Goal: Task Accomplishment & Management: Manage account settings

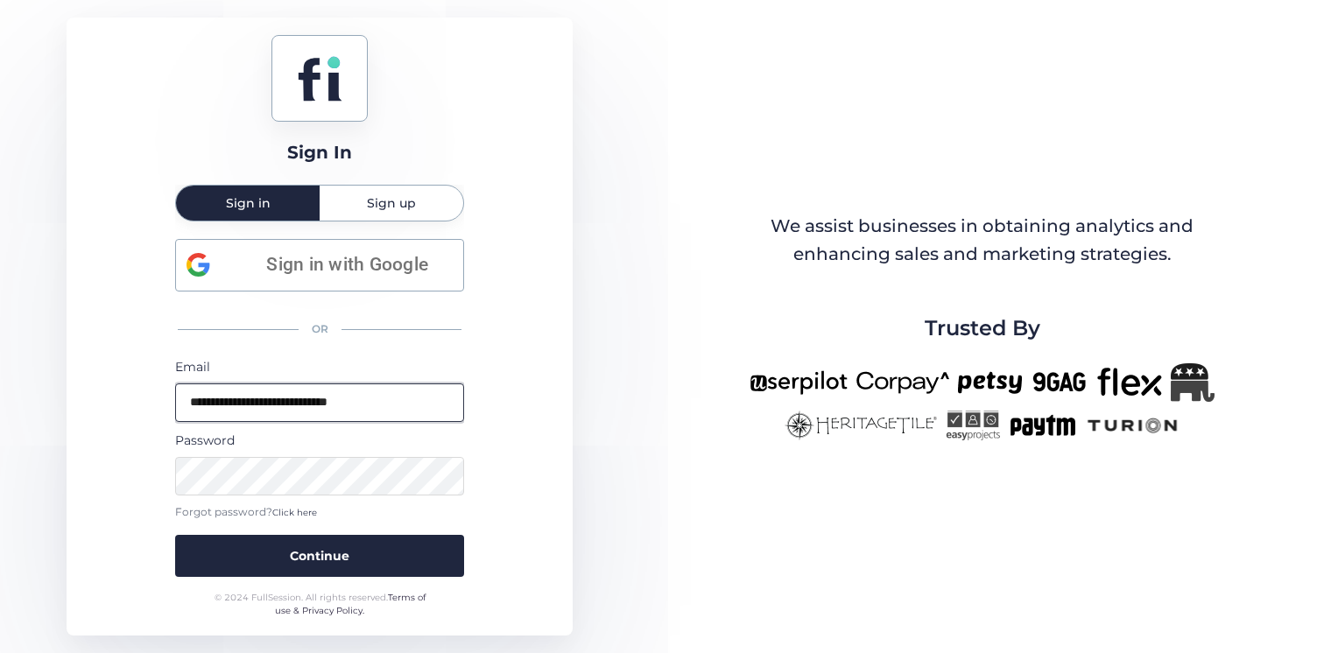
click at [291, 421] on input "**********" at bounding box center [319, 403] width 289 height 39
drag, startPoint x: 497, startPoint y: 339, endPoint x: 352, endPoint y: 391, distance: 154.3
click at [497, 339] on div "**********" at bounding box center [320, 327] width 506 height 618
click at [349, 392] on input "**********" at bounding box center [319, 403] width 289 height 39
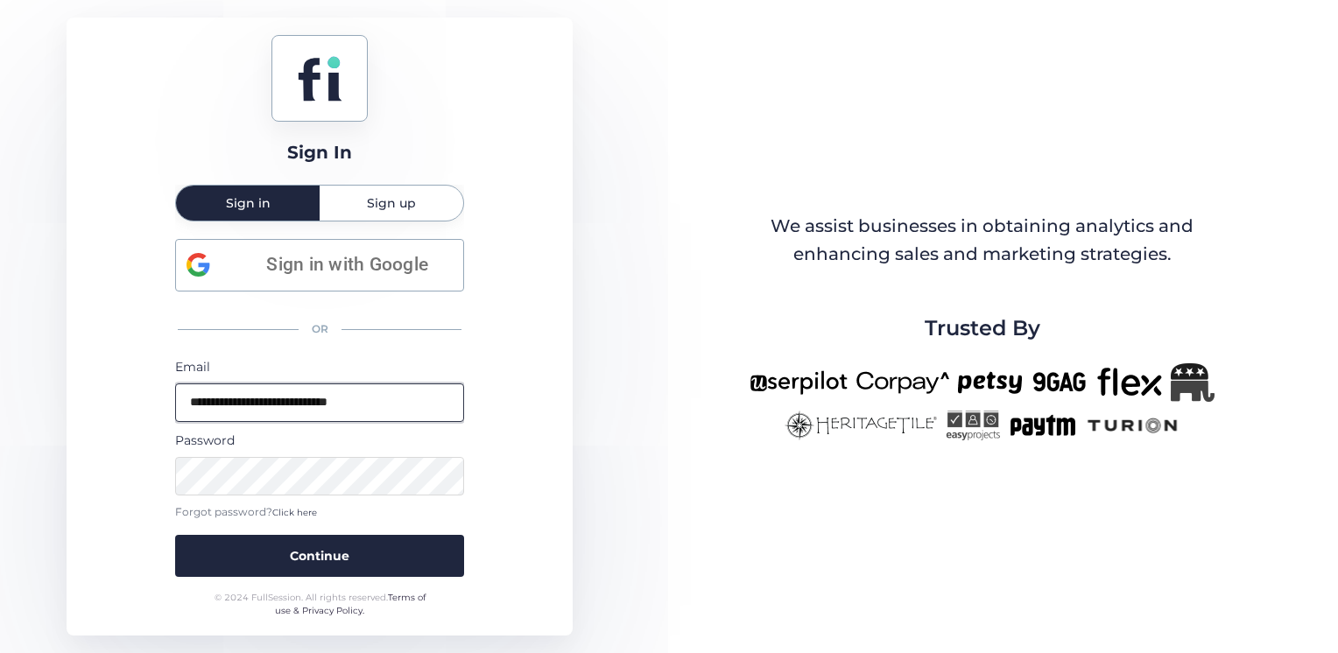
click at [349, 392] on input "**********" at bounding box center [319, 403] width 289 height 39
type input "*"
type input "**********"
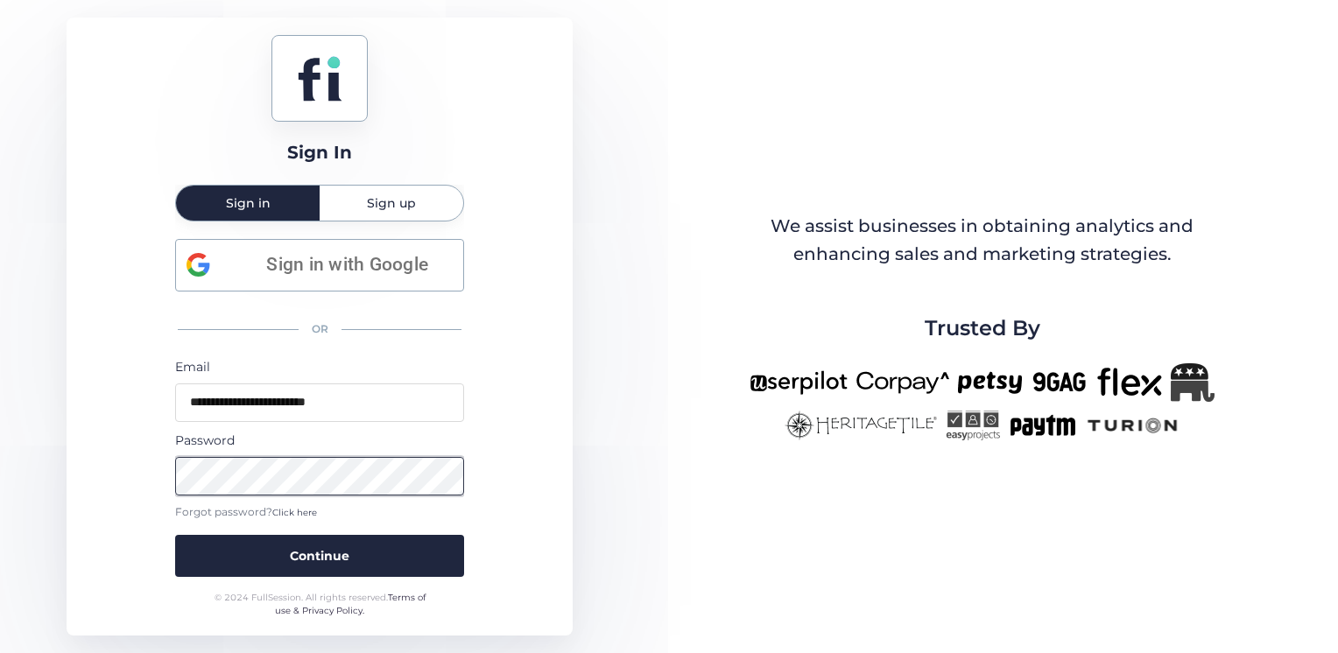
click at [175, 535] on button "Continue" at bounding box center [319, 556] width 289 height 42
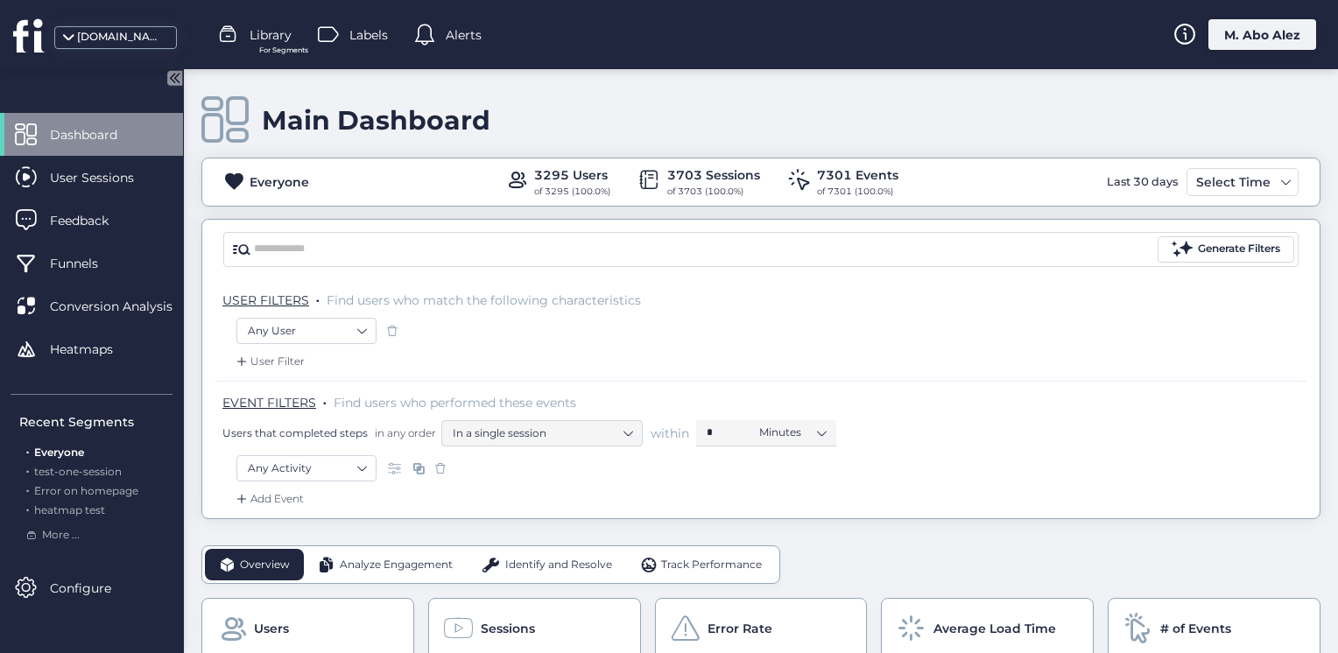
click at [176, 76] on icon at bounding box center [176, 78] width 4 height 9
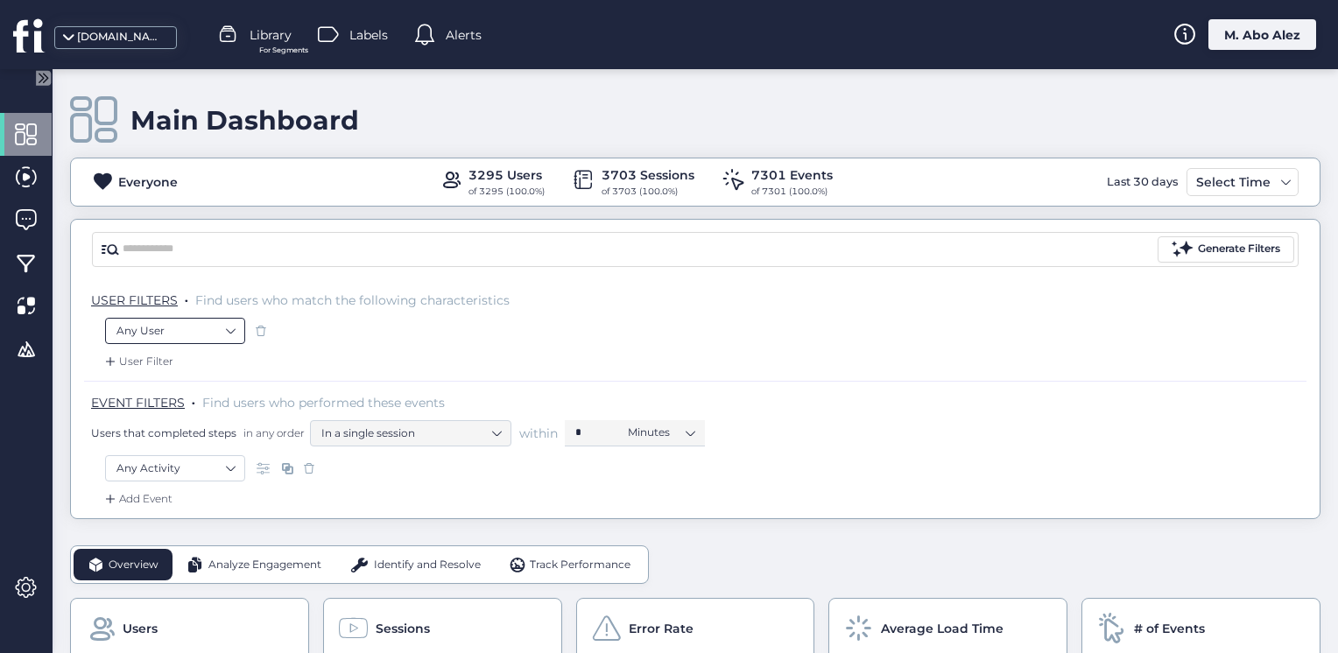
click at [228, 334] on nz-select-item "Any User" at bounding box center [174, 331] width 117 height 26
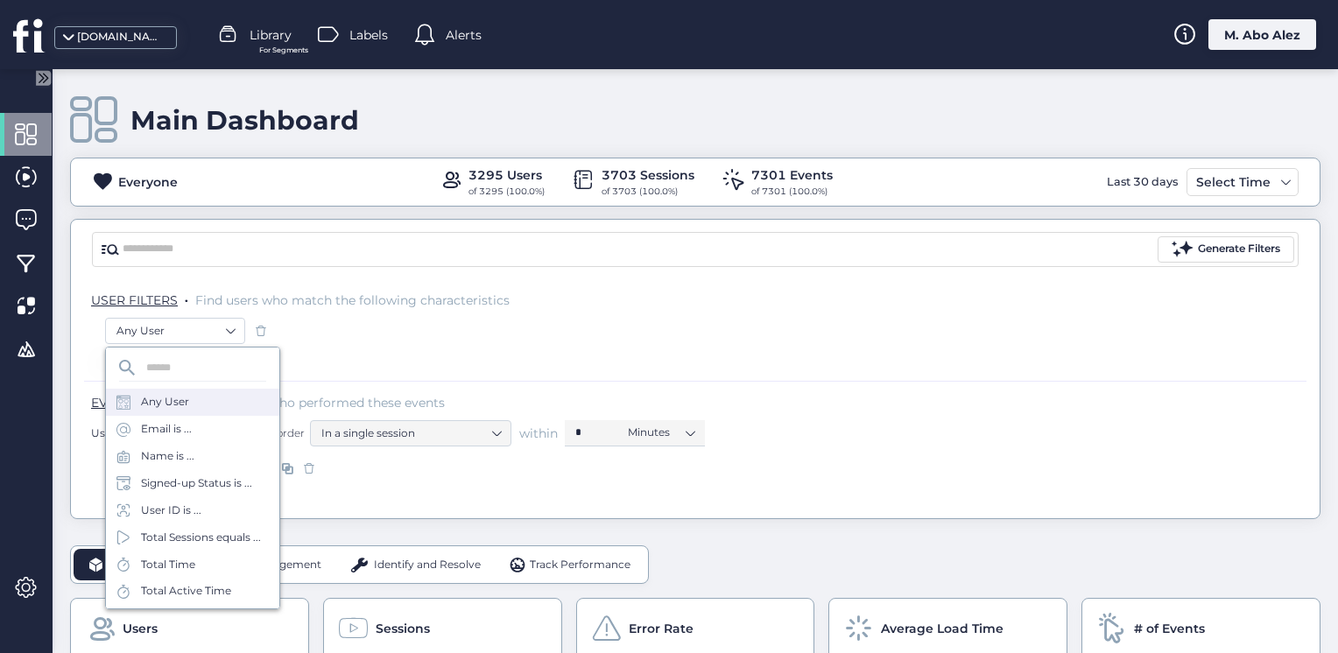
click at [209, 410] on div "Any User" at bounding box center [192, 402] width 173 height 27
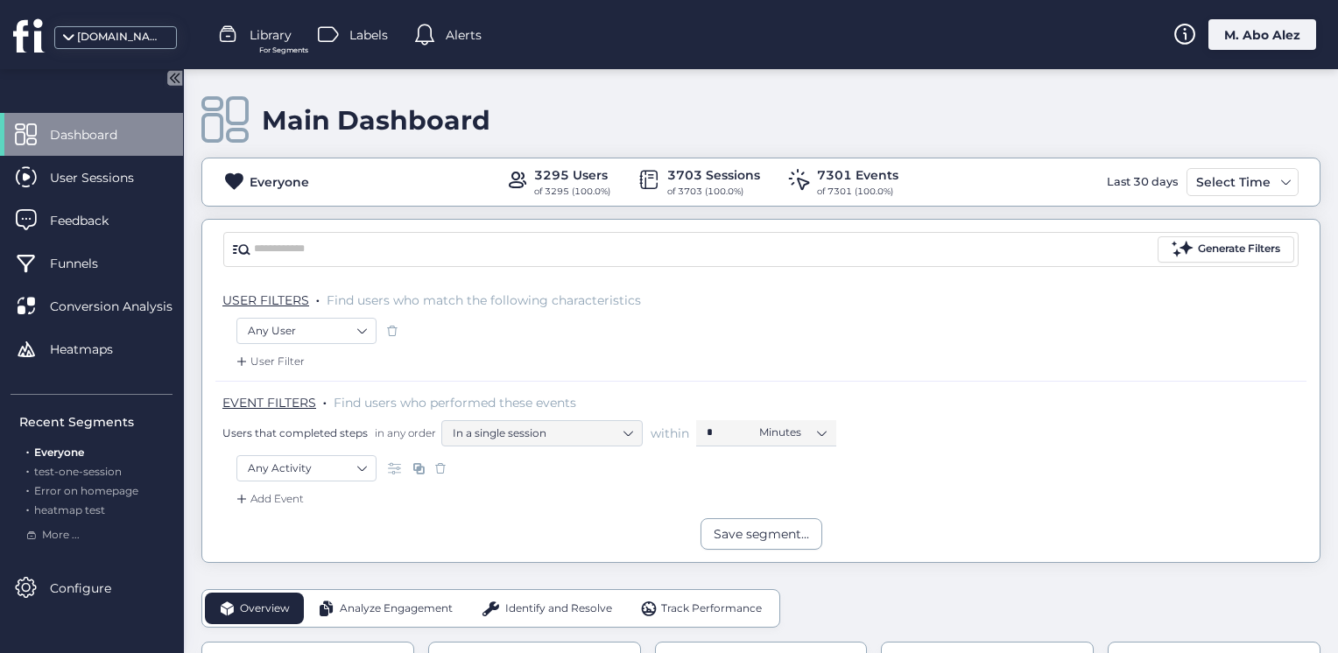
click at [179, 77] on icon at bounding box center [176, 78] width 4 height 9
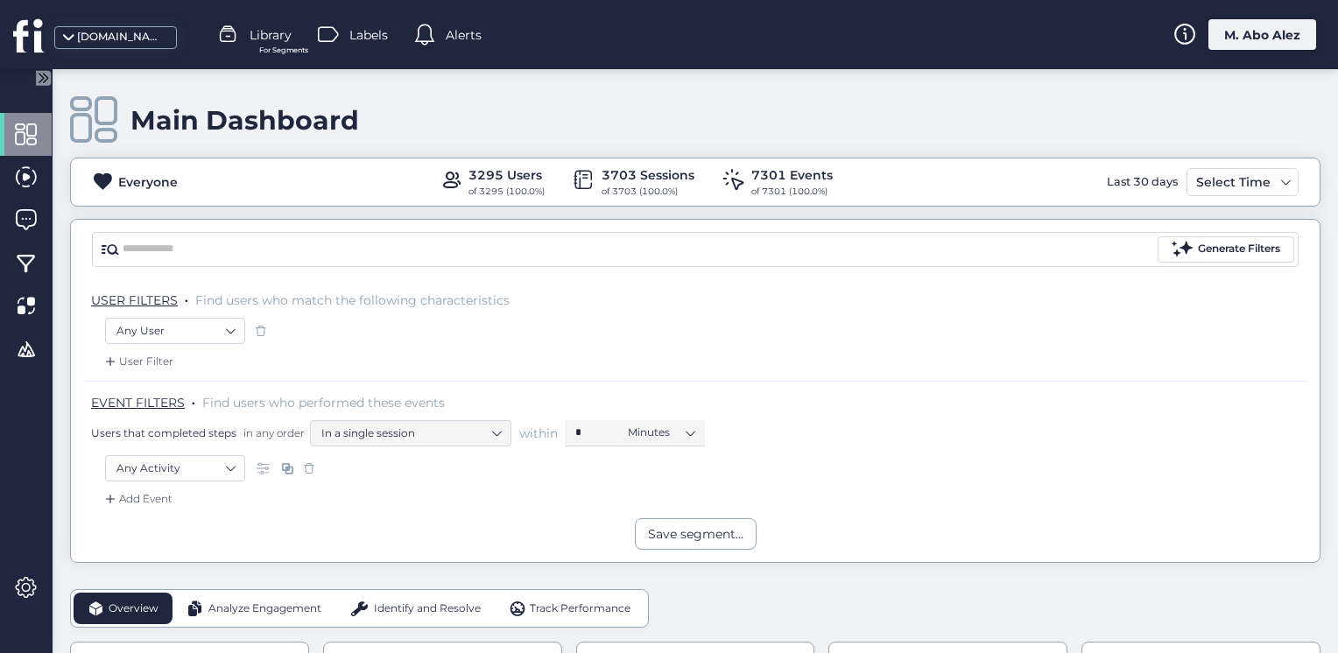
click at [258, 333] on span at bounding box center [261, 331] width 18 height 18
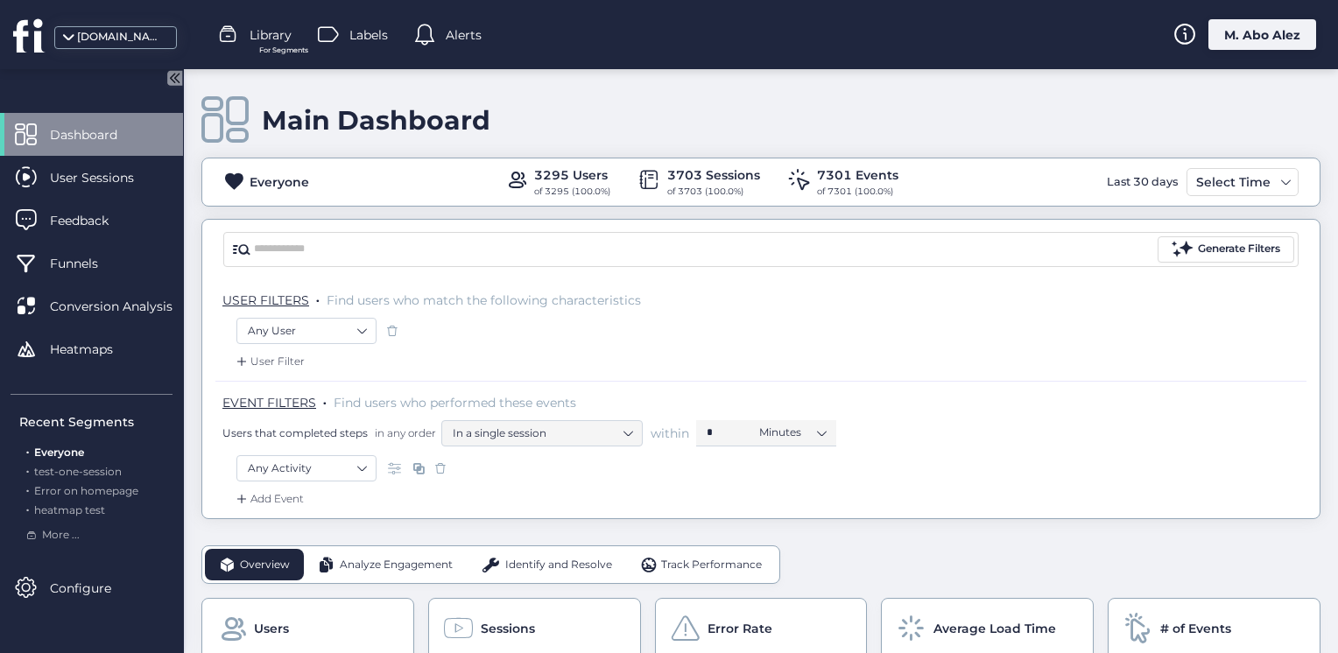
click at [172, 70] on icon at bounding box center [174, 77] width 15 height 15
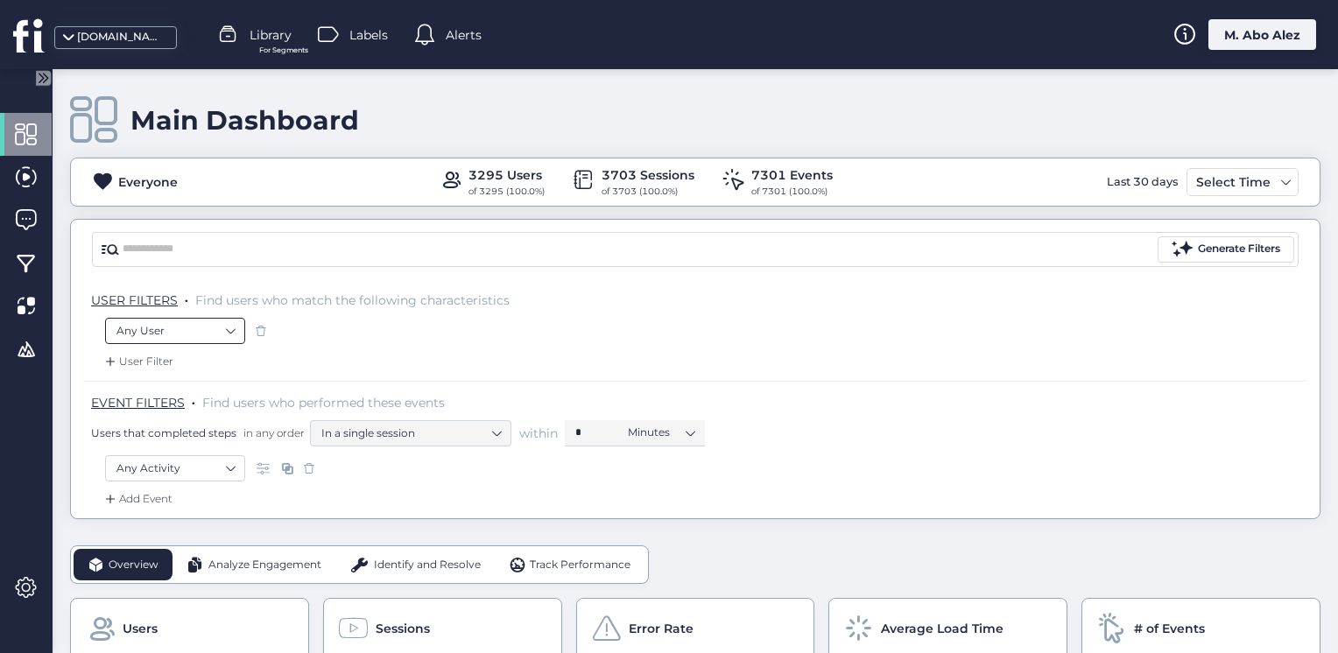
drag, startPoint x: 215, startPoint y: 328, endPoint x: 215, endPoint y: 339, distance: 10.5
click at [215, 328] on nz-select-item "Any User" at bounding box center [174, 331] width 117 height 26
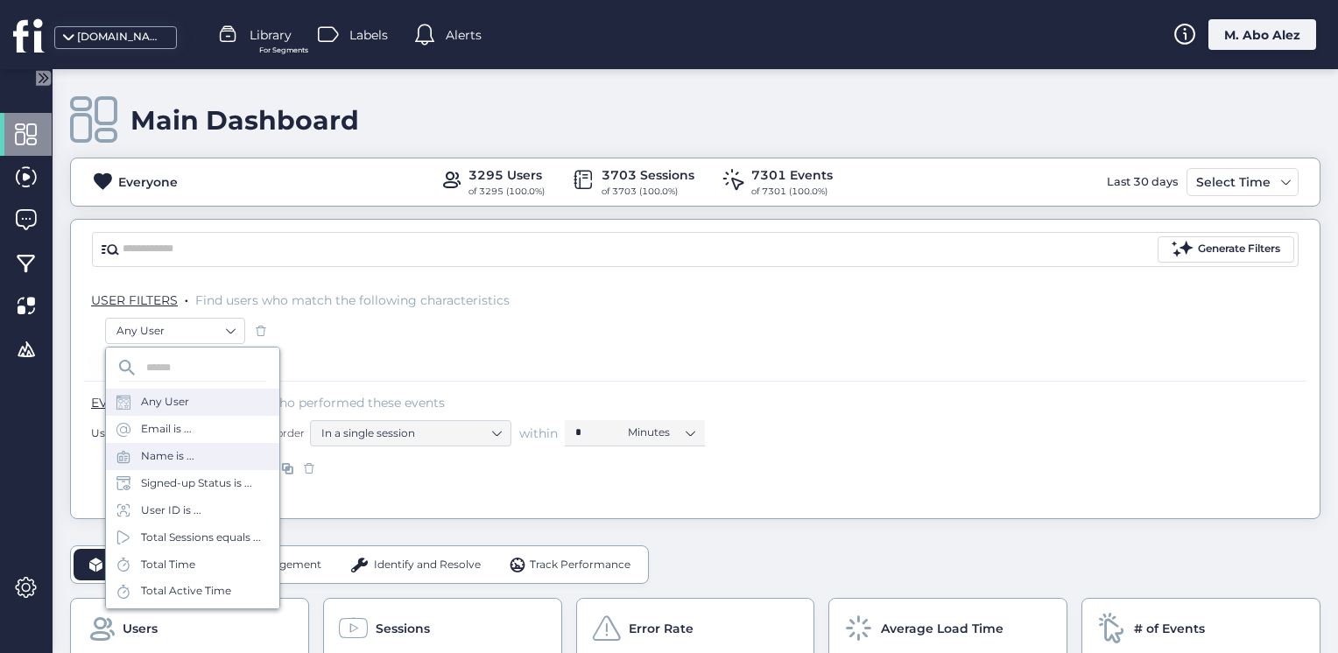
click at [207, 466] on div "Name is ..." at bounding box center [192, 456] width 173 height 27
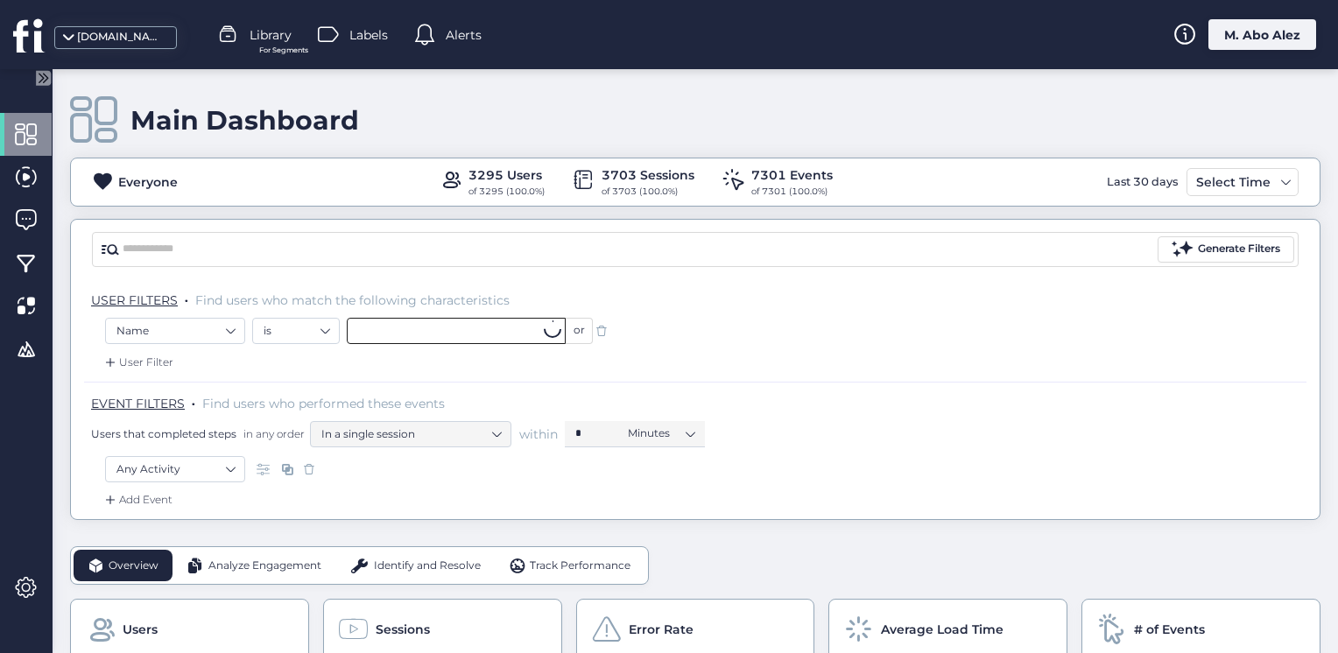
click at [392, 326] on input "text" at bounding box center [456, 331] width 219 height 26
click at [290, 332] on nz-select-item "is" at bounding box center [296, 331] width 65 height 26
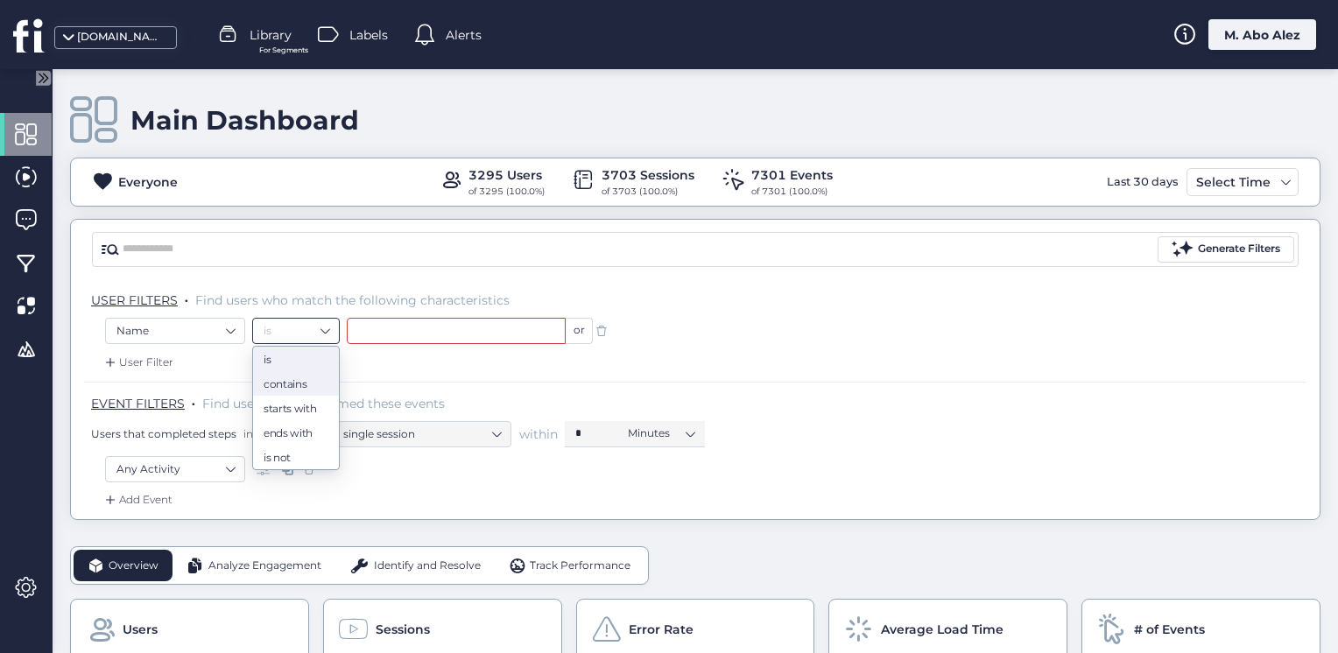
click at [285, 387] on div "contains" at bounding box center [296, 383] width 65 height 13
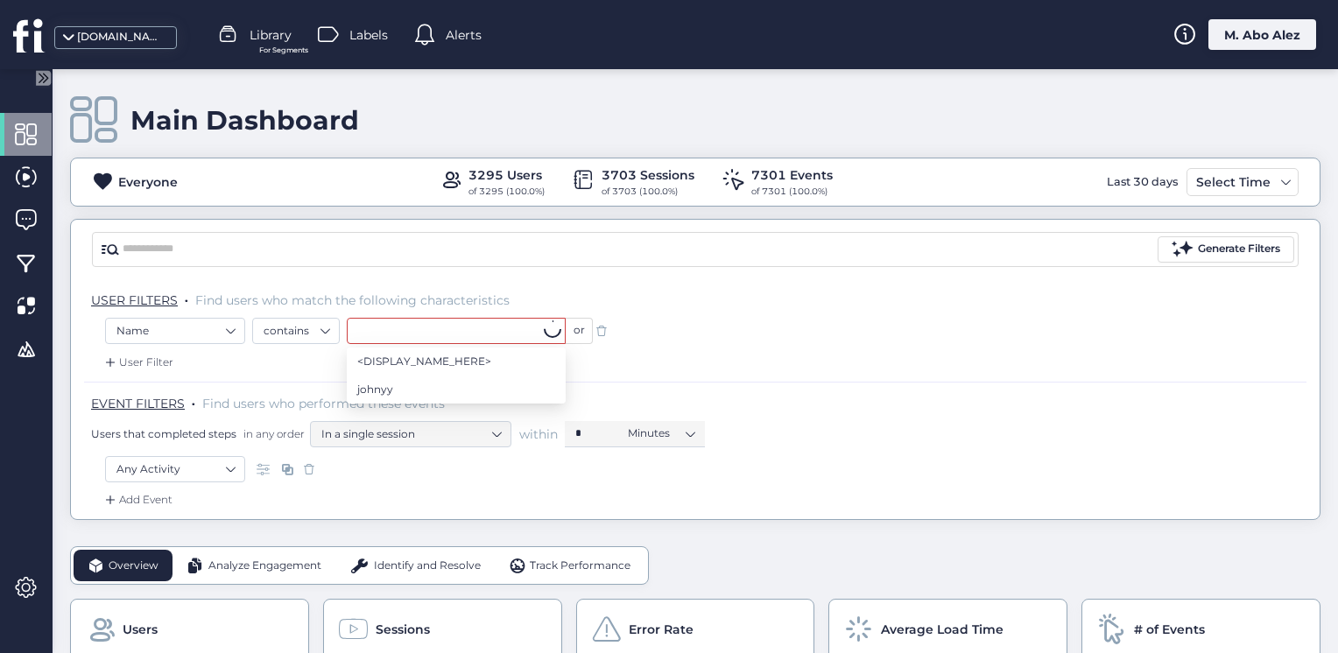
click at [397, 336] on input "text" at bounding box center [456, 331] width 219 height 26
click at [508, 362] on li "<DISPLAY_NAME_HERE>" at bounding box center [456, 362] width 219 height 28
type input "**********"
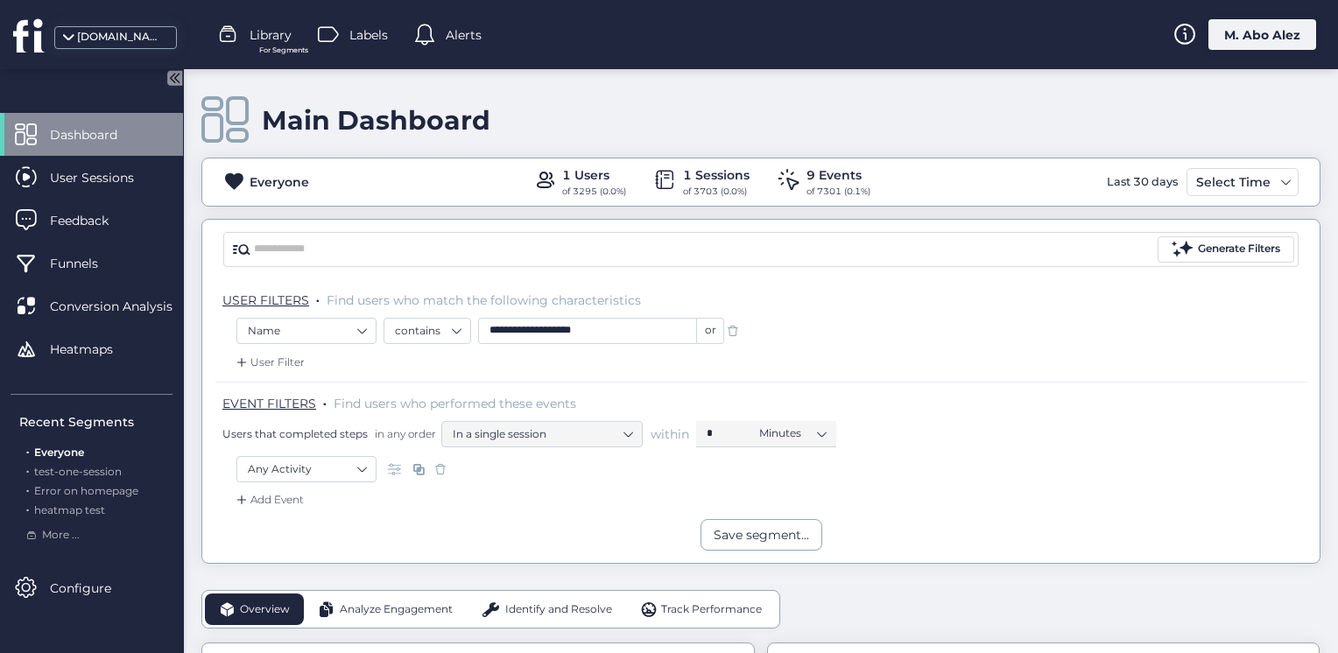
click at [732, 333] on span at bounding box center [733, 331] width 18 height 18
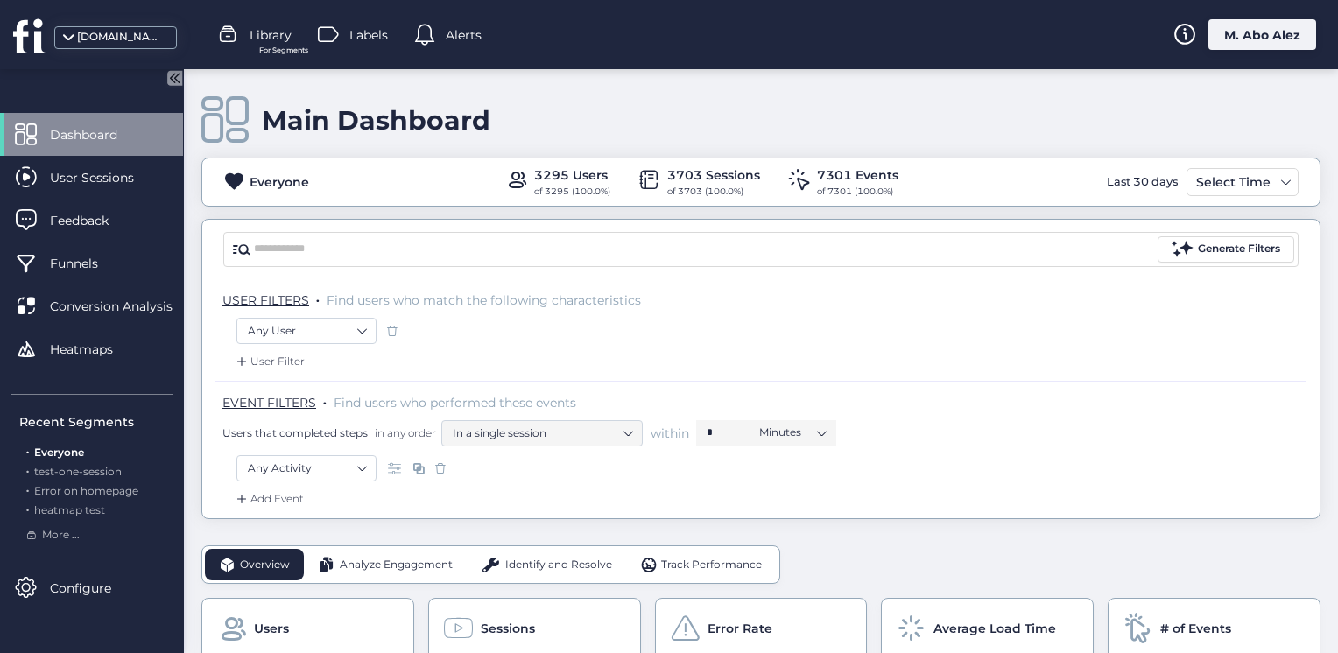
click at [178, 79] on icon at bounding box center [176, 78] width 4 height 9
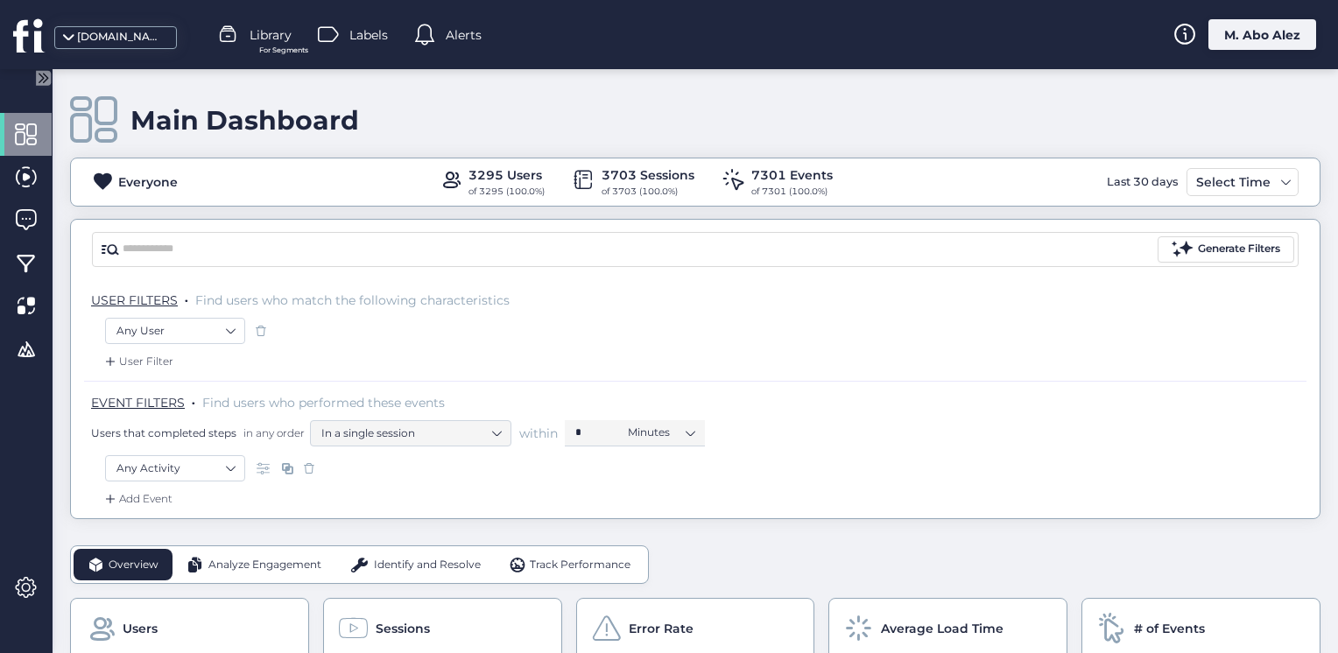
click at [154, 357] on div "User Filter" at bounding box center [138, 362] width 72 height 18
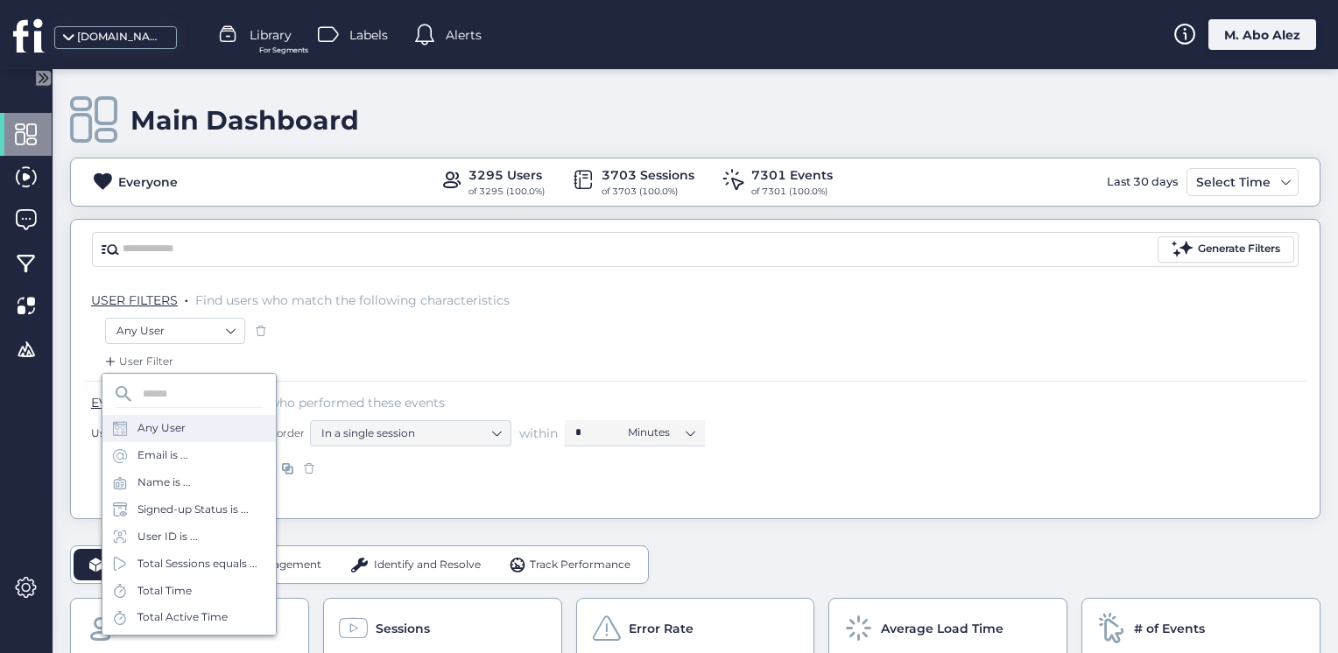
click at [170, 426] on div "Any User" at bounding box center [162, 428] width 48 height 17
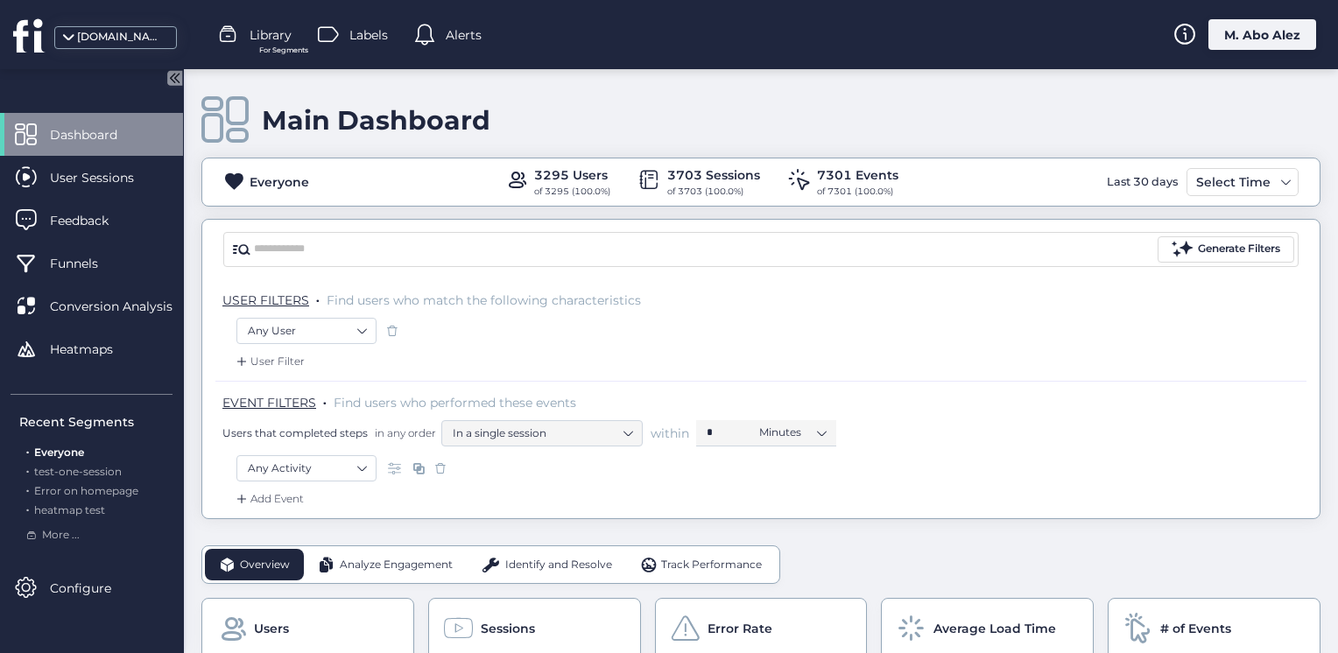
click at [262, 354] on div "User Filter" at bounding box center [269, 362] width 72 height 18
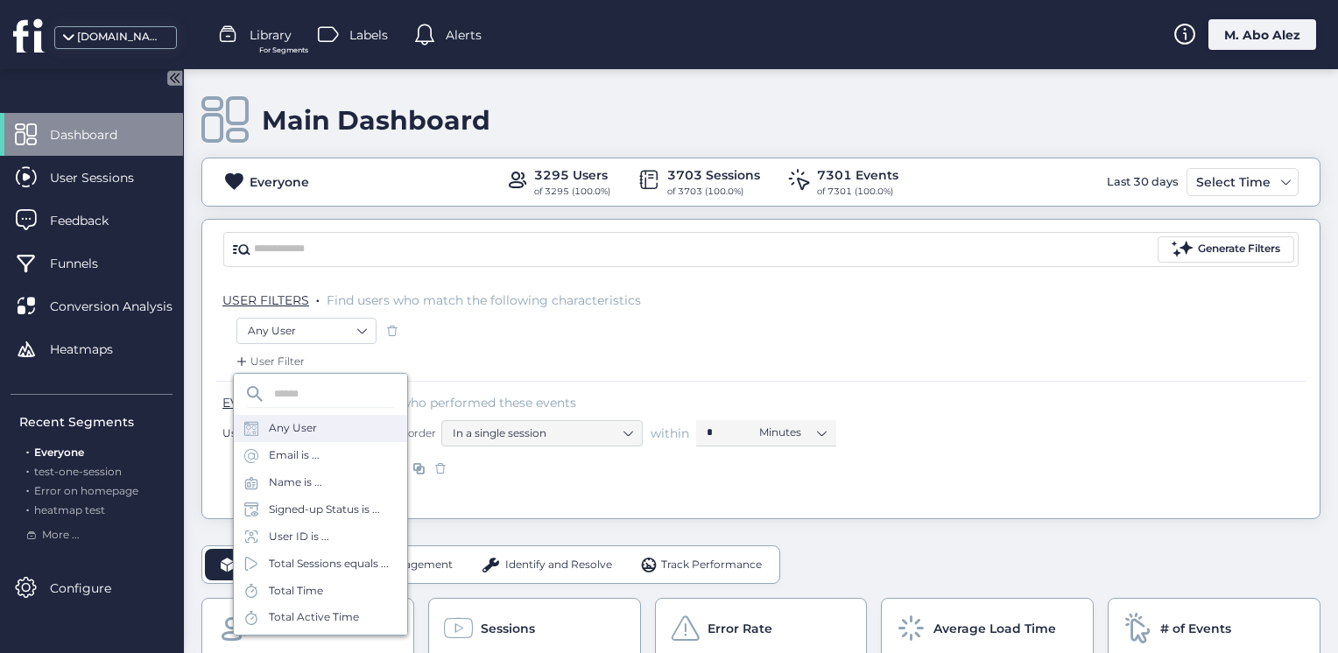
click at [296, 422] on div "Any User" at bounding box center [293, 428] width 48 height 17
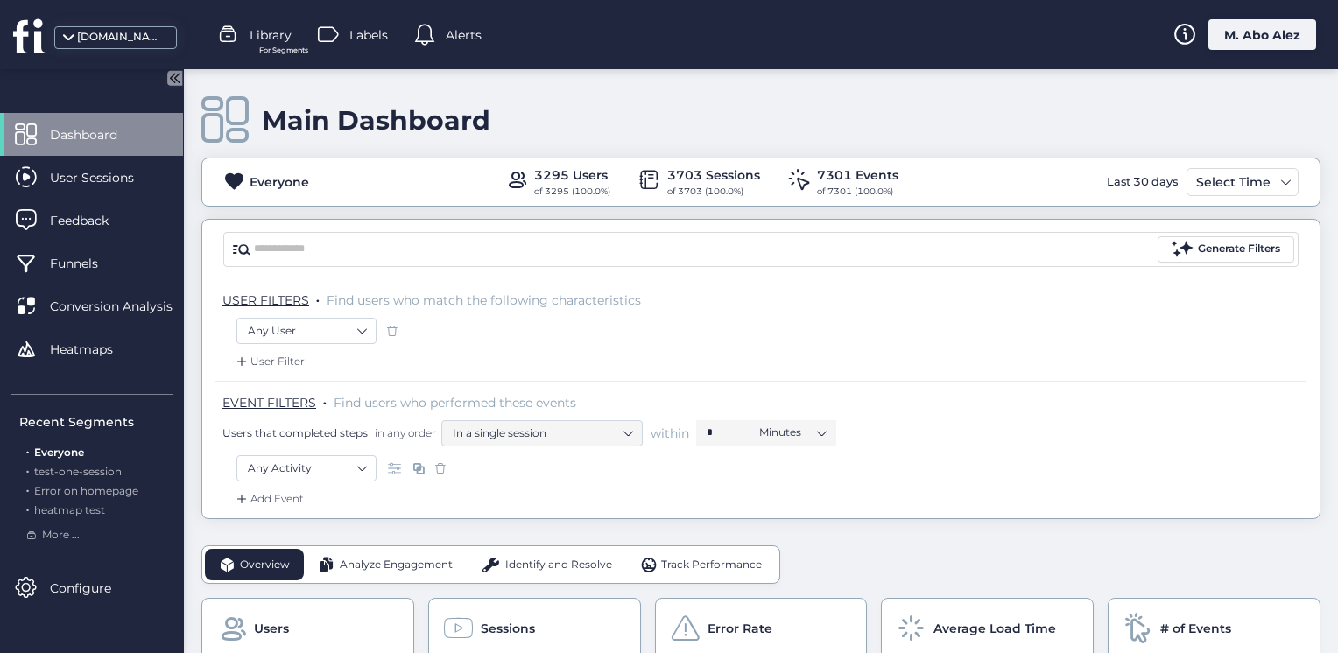
click at [171, 75] on icon at bounding box center [174, 77] width 15 height 15
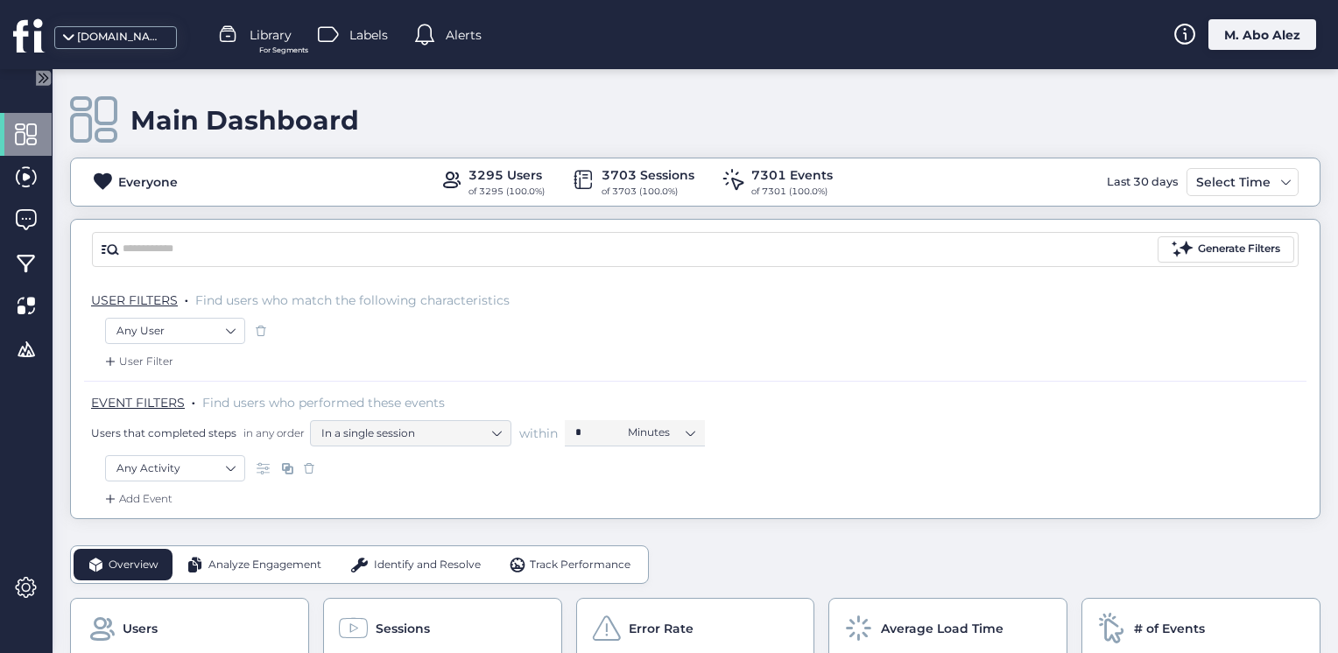
click at [161, 356] on div "User Filter" at bounding box center [138, 362] width 72 height 18
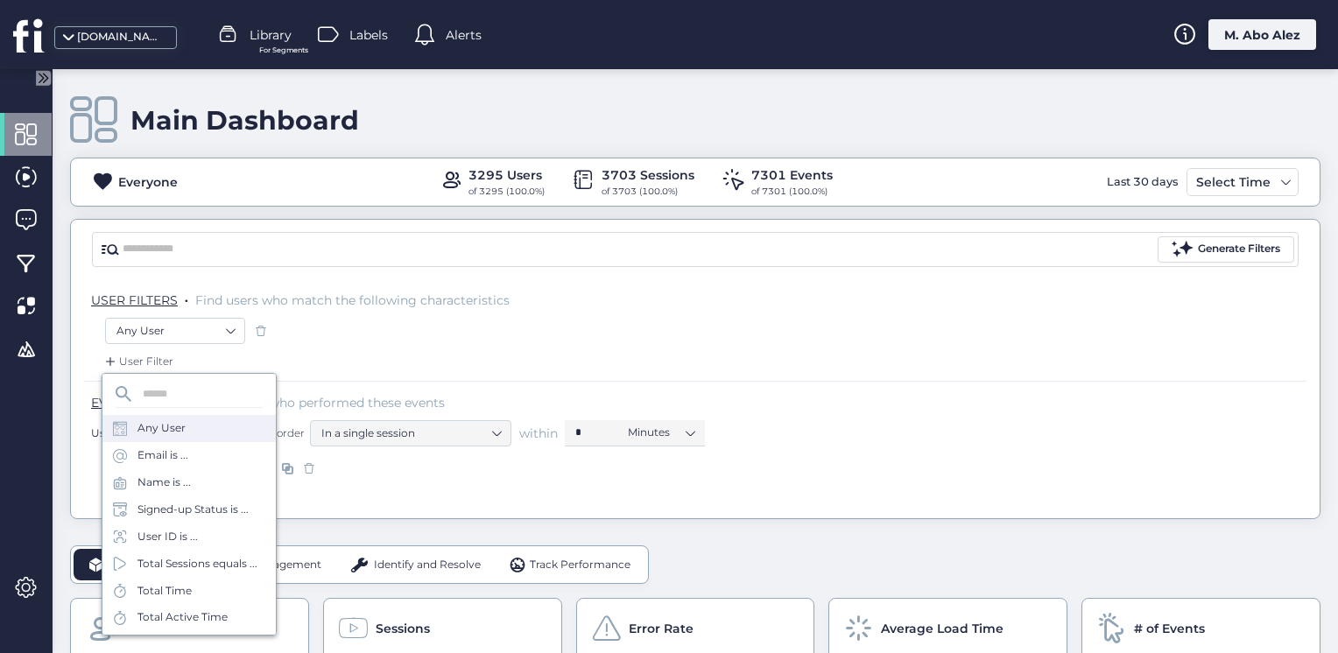
click at [195, 434] on div "Any User" at bounding box center [188, 428] width 173 height 27
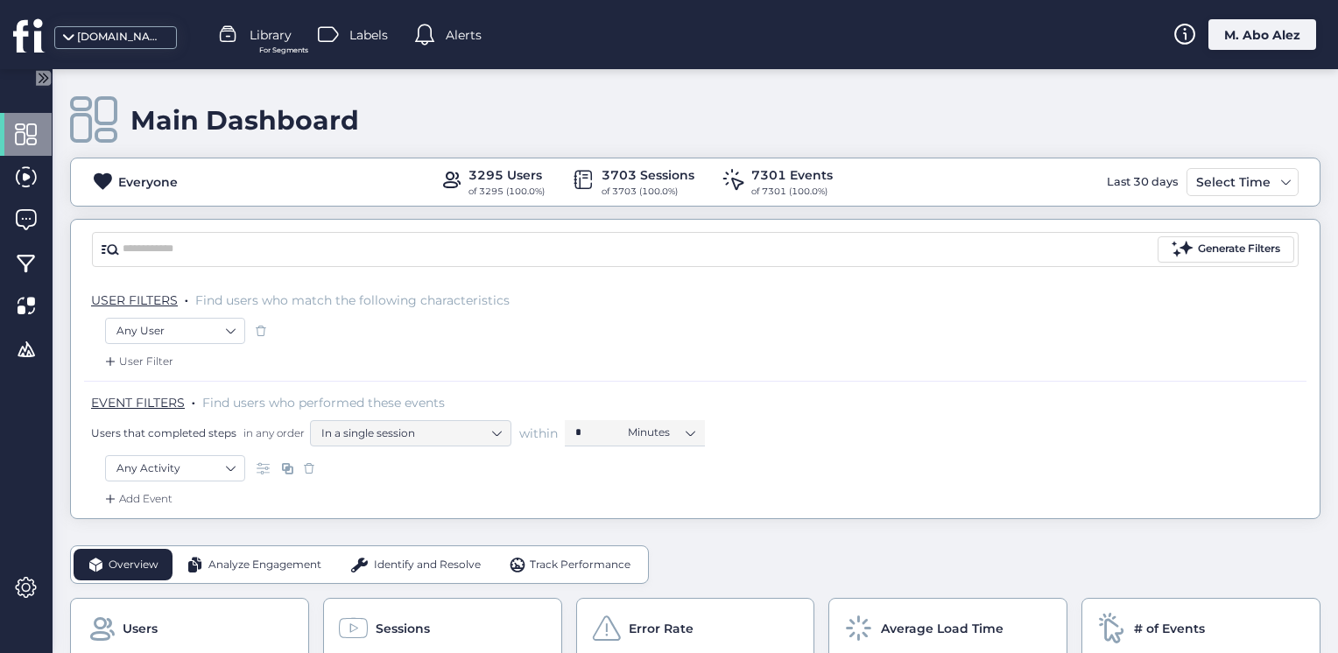
click at [260, 335] on span at bounding box center [261, 331] width 18 height 18
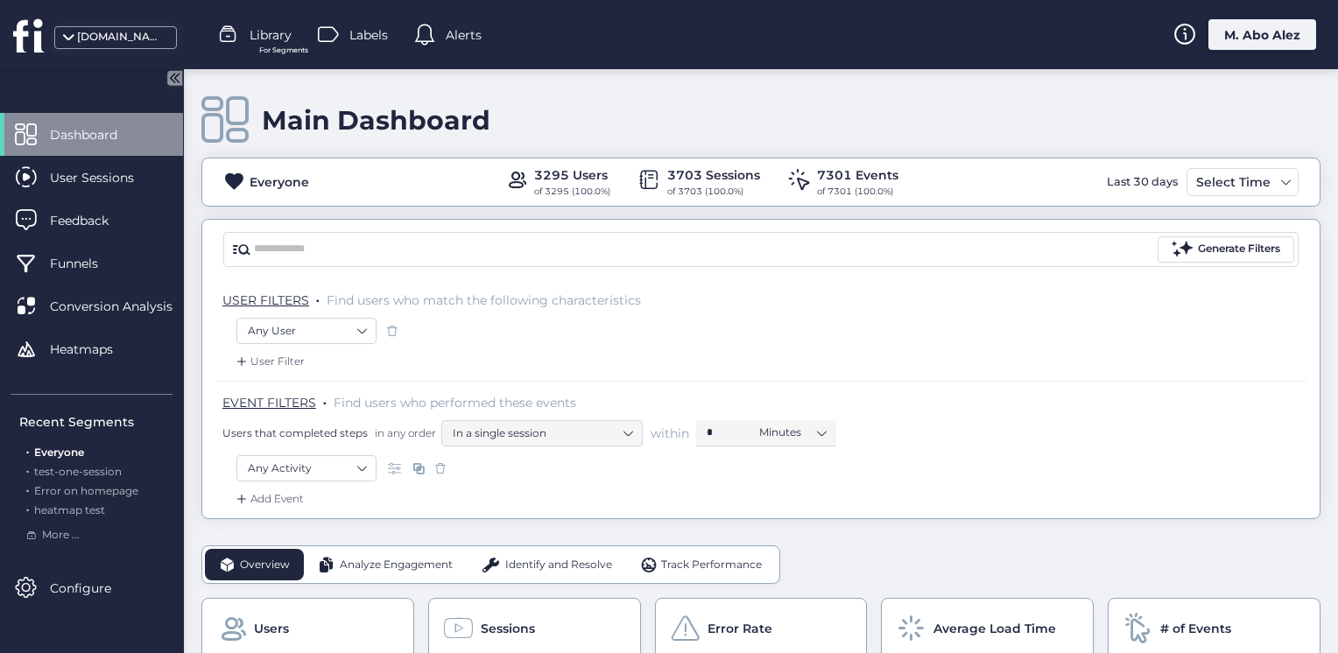
click at [172, 78] on icon at bounding box center [172, 78] width 4 height 9
